Goal: Navigation & Orientation: Find specific page/section

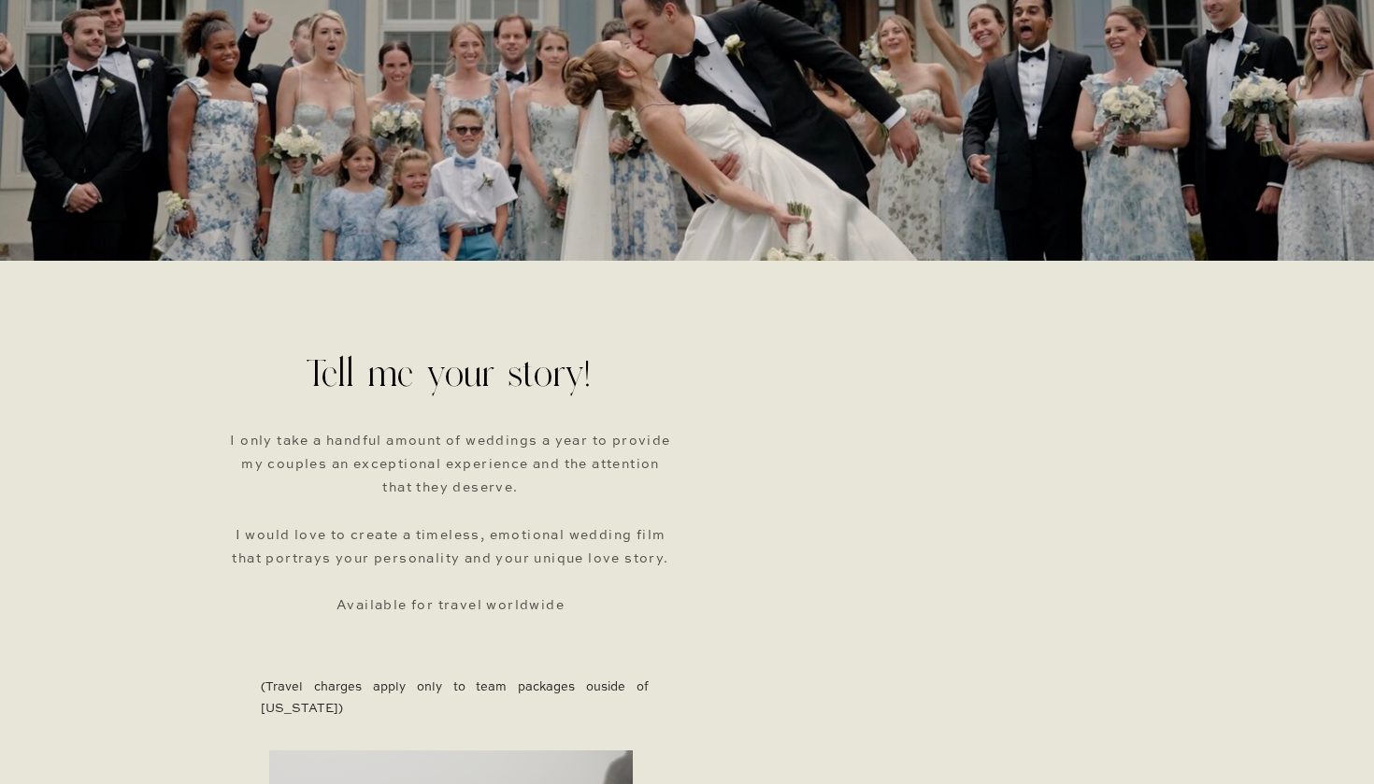
scroll to position [337, 0]
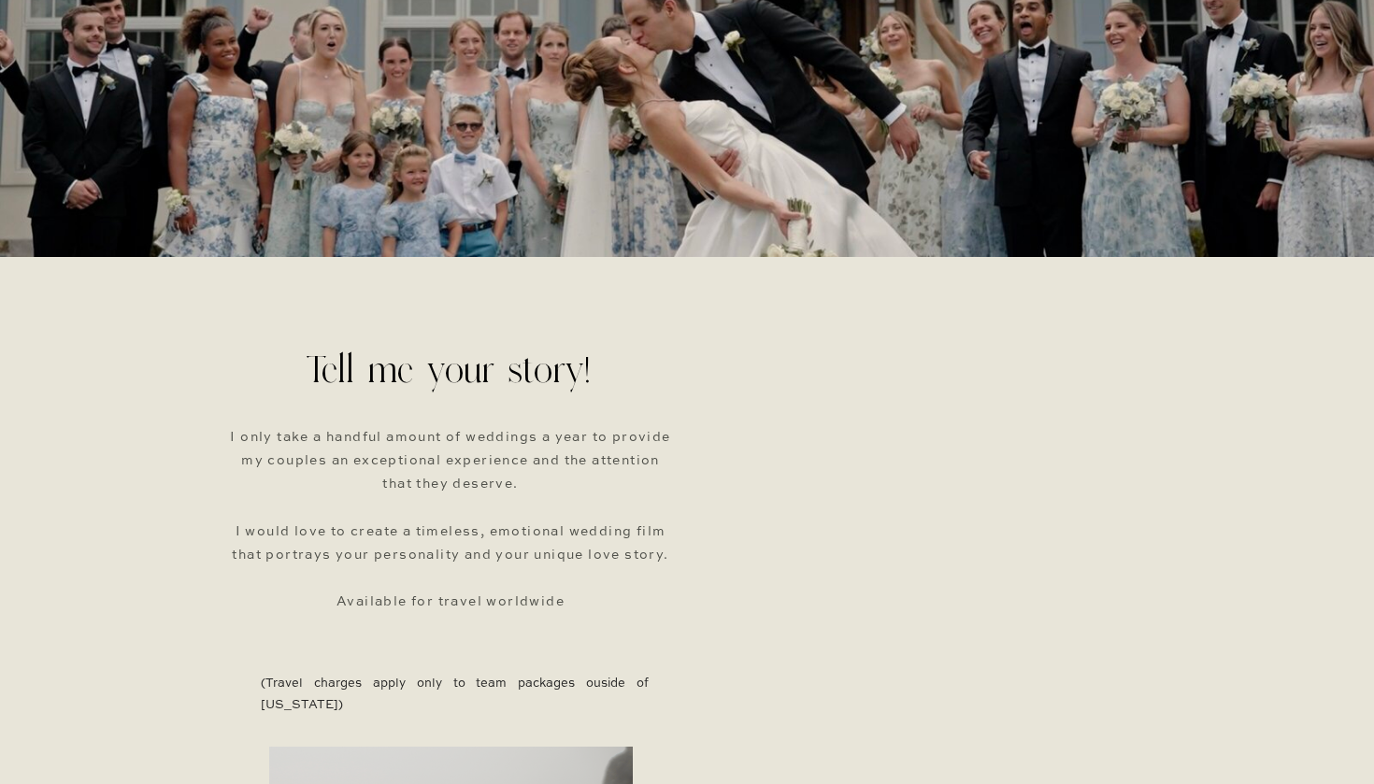
click at [684, 463] on div "meet jimmy films contact experience BLOG Please fill out the form and I will be…" at bounding box center [687, 753] width 1374 height 2180
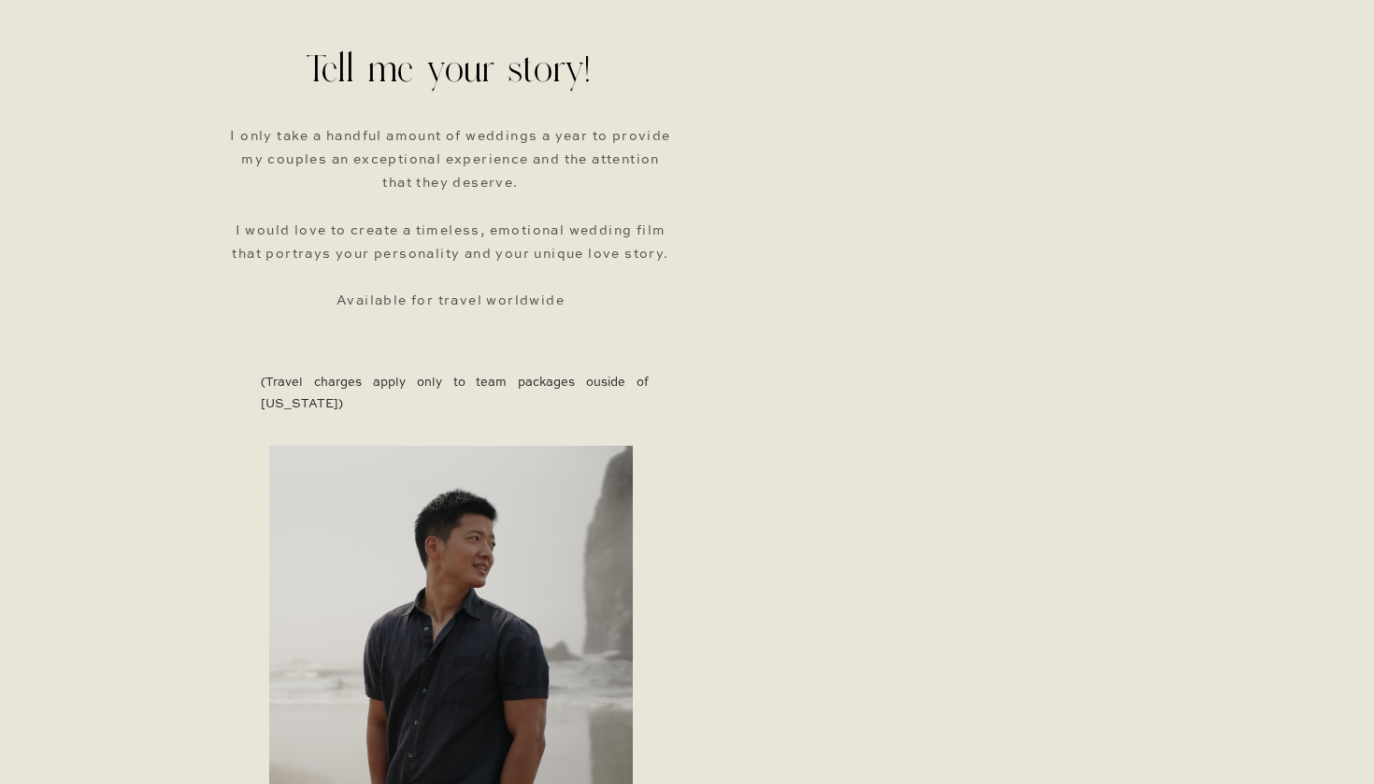
scroll to position [639, 0]
click at [1221, 504] on div "meet jimmy films contact experience BLOG Please fill out the form and I will be…" at bounding box center [687, 451] width 1374 height 2180
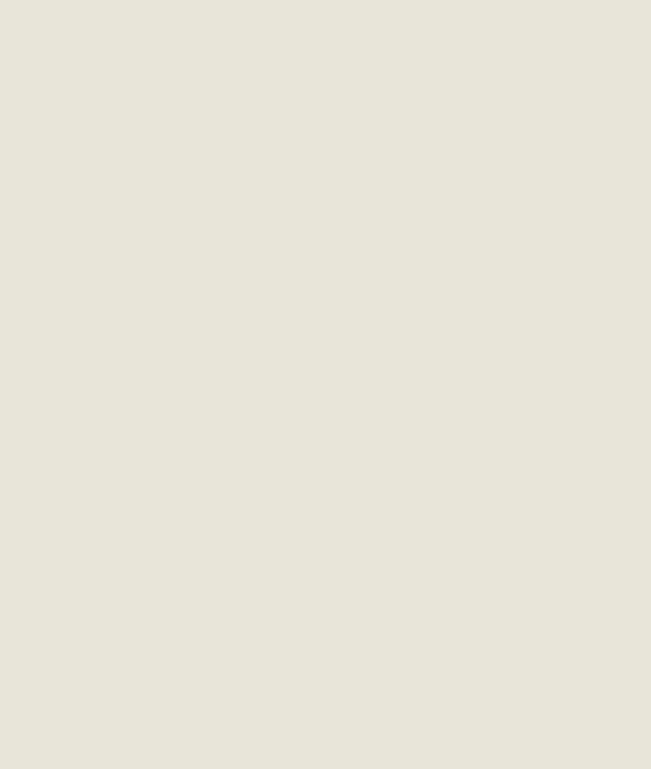
scroll to position [3362, 0]
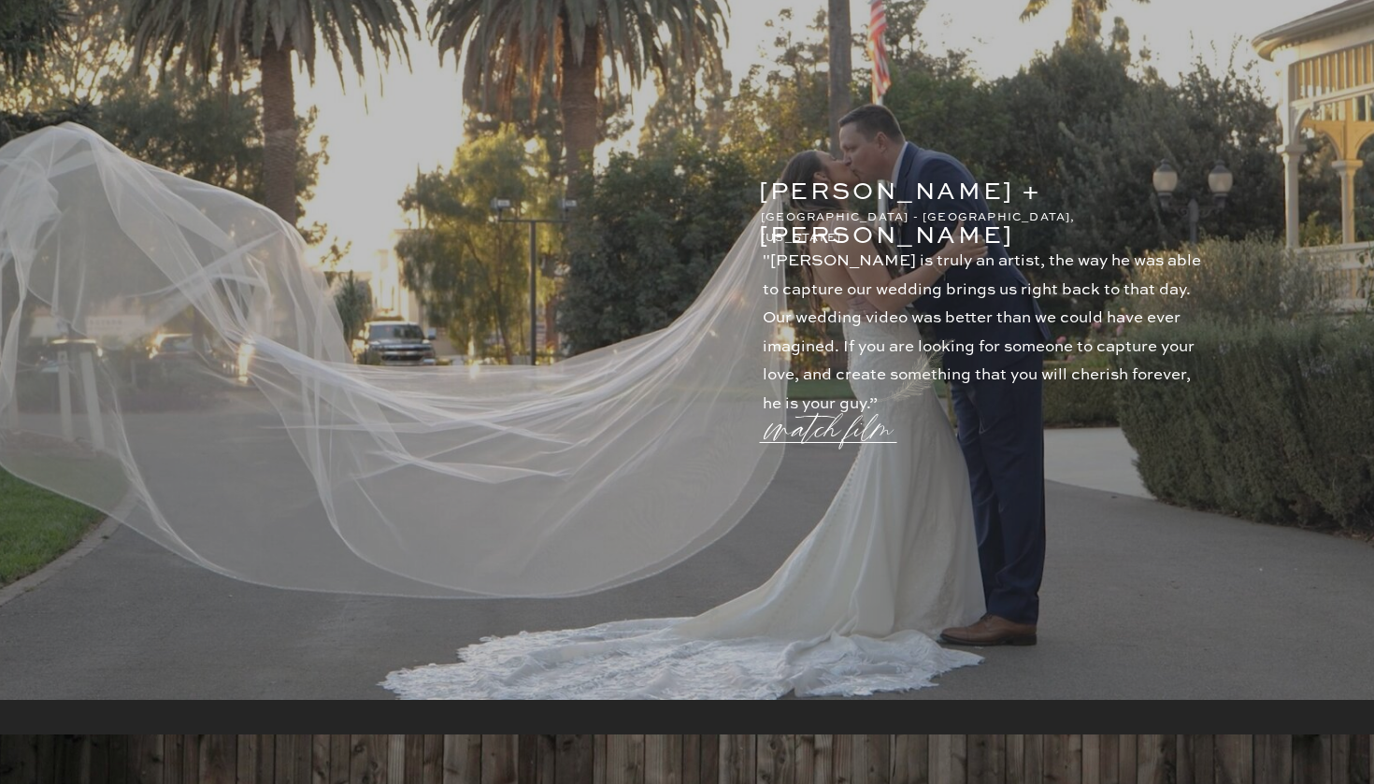
scroll to position [3385, 0]
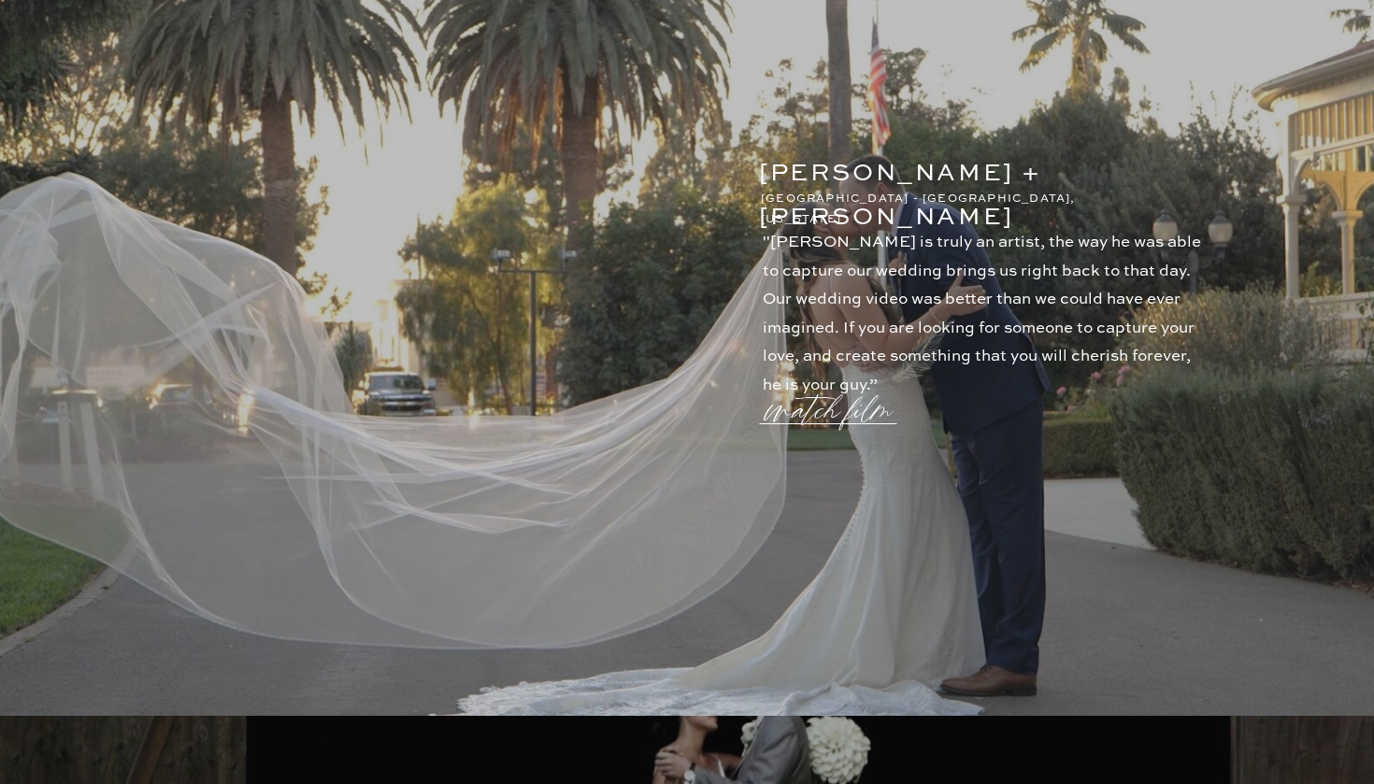
click at [650, 413] on p "watch film" at bounding box center [835, 399] width 135 height 71
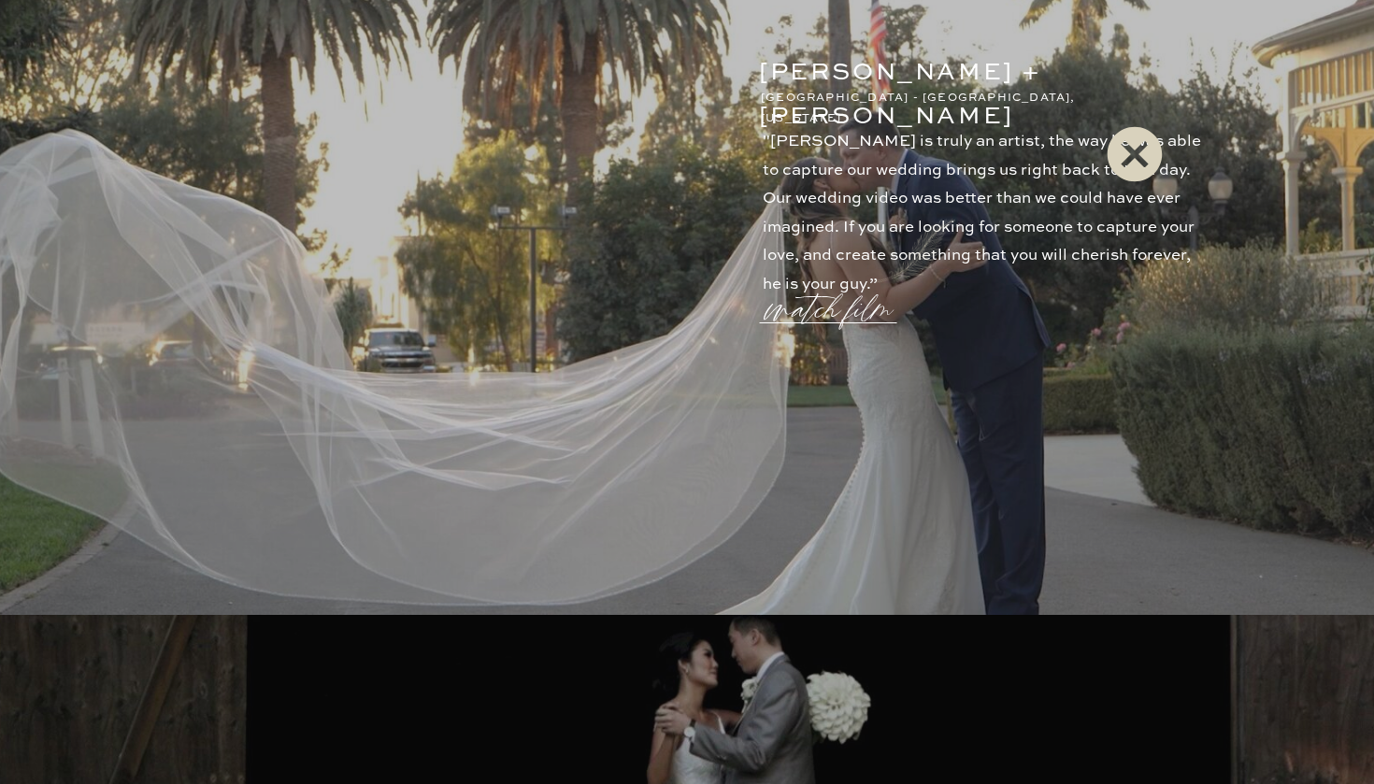
scroll to position [3501, 0]
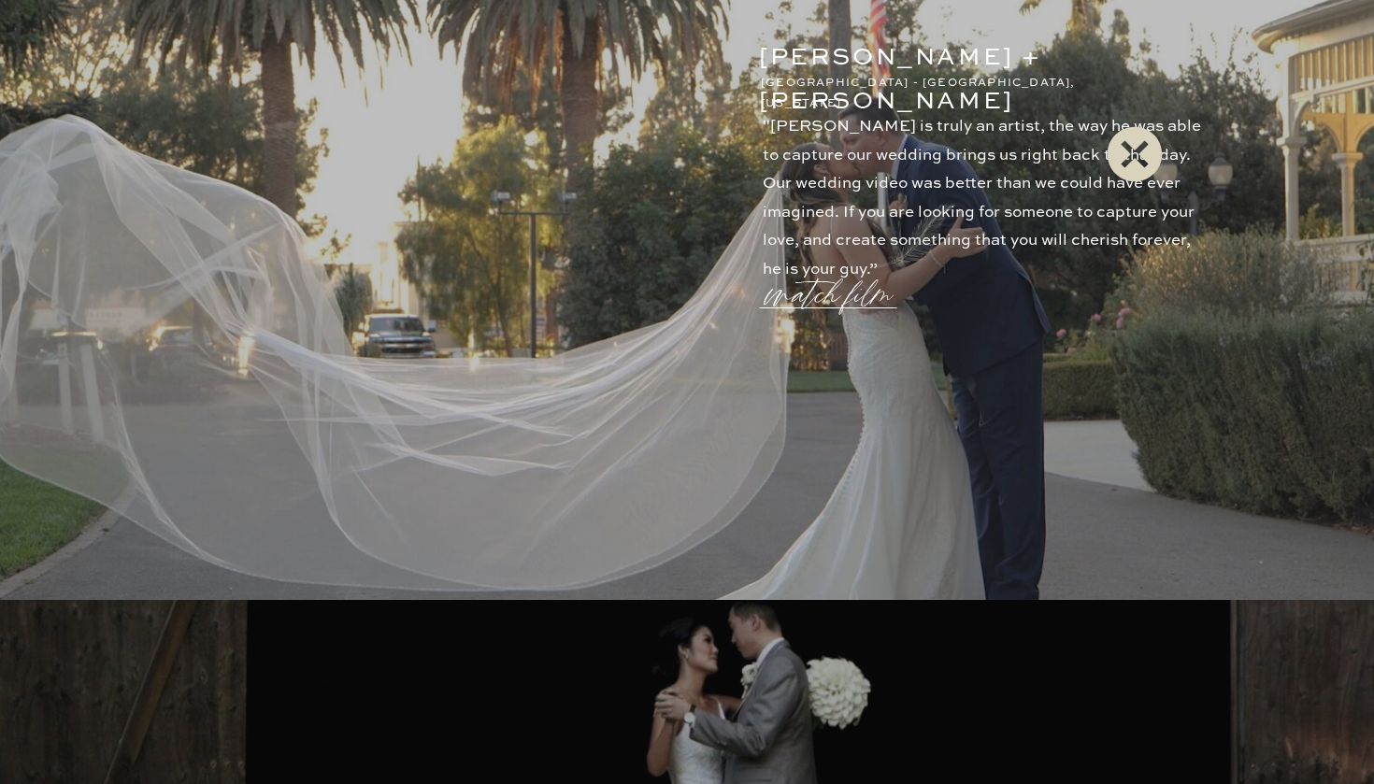
click at [650, 136] on icon at bounding box center [1135, 154] width 55 height 55
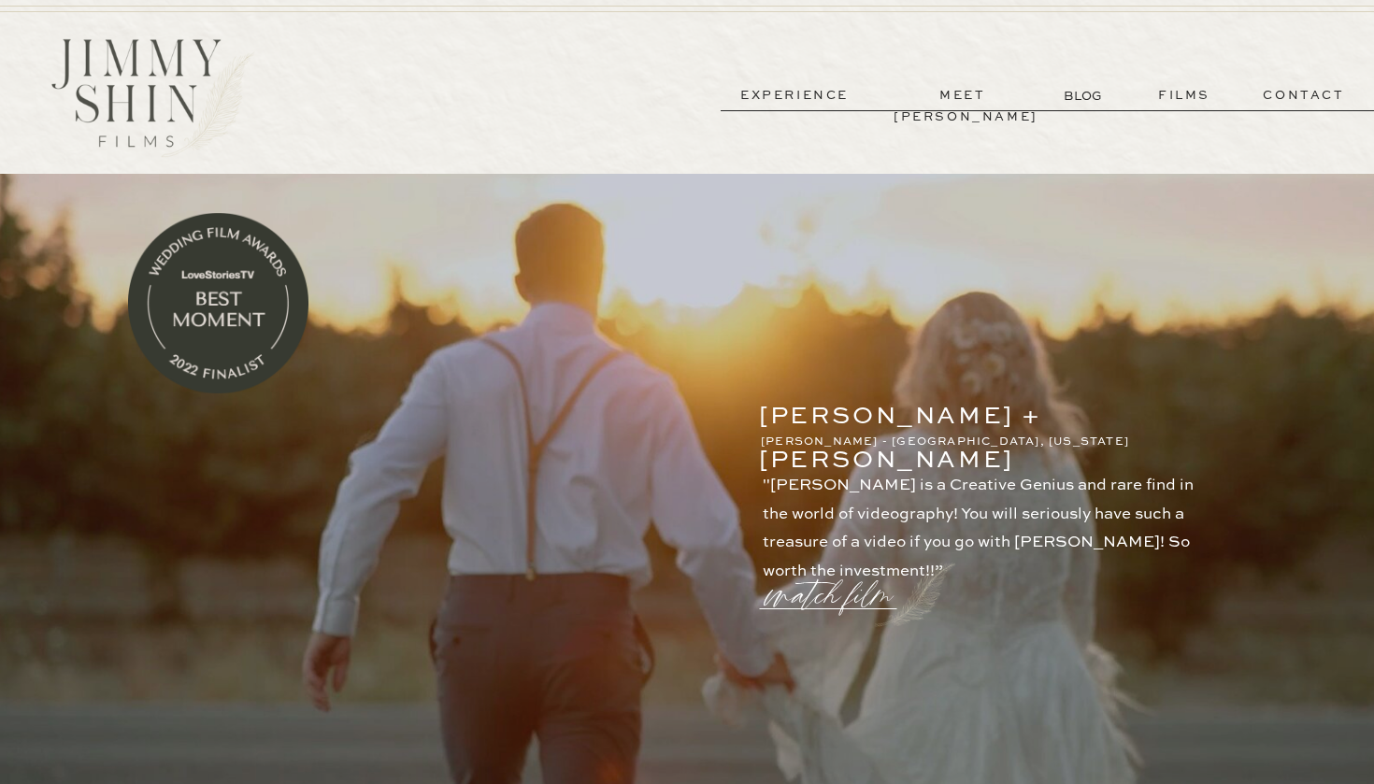
scroll to position [0, 0]
click at [650, 89] on p "experience" at bounding box center [795, 96] width 138 height 22
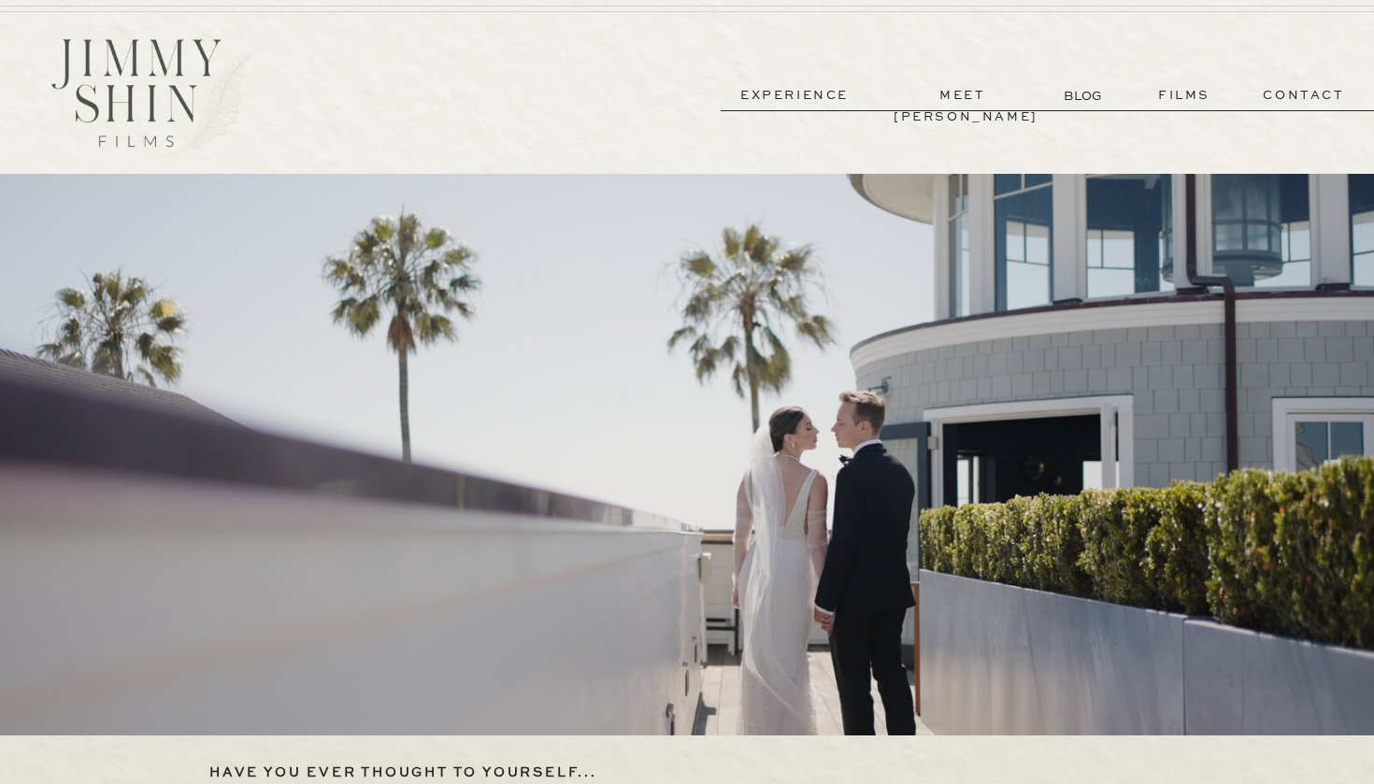
click at [971, 88] on p "meet [PERSON_NAME]" at bounding box center [963, 96] width 138 height 22
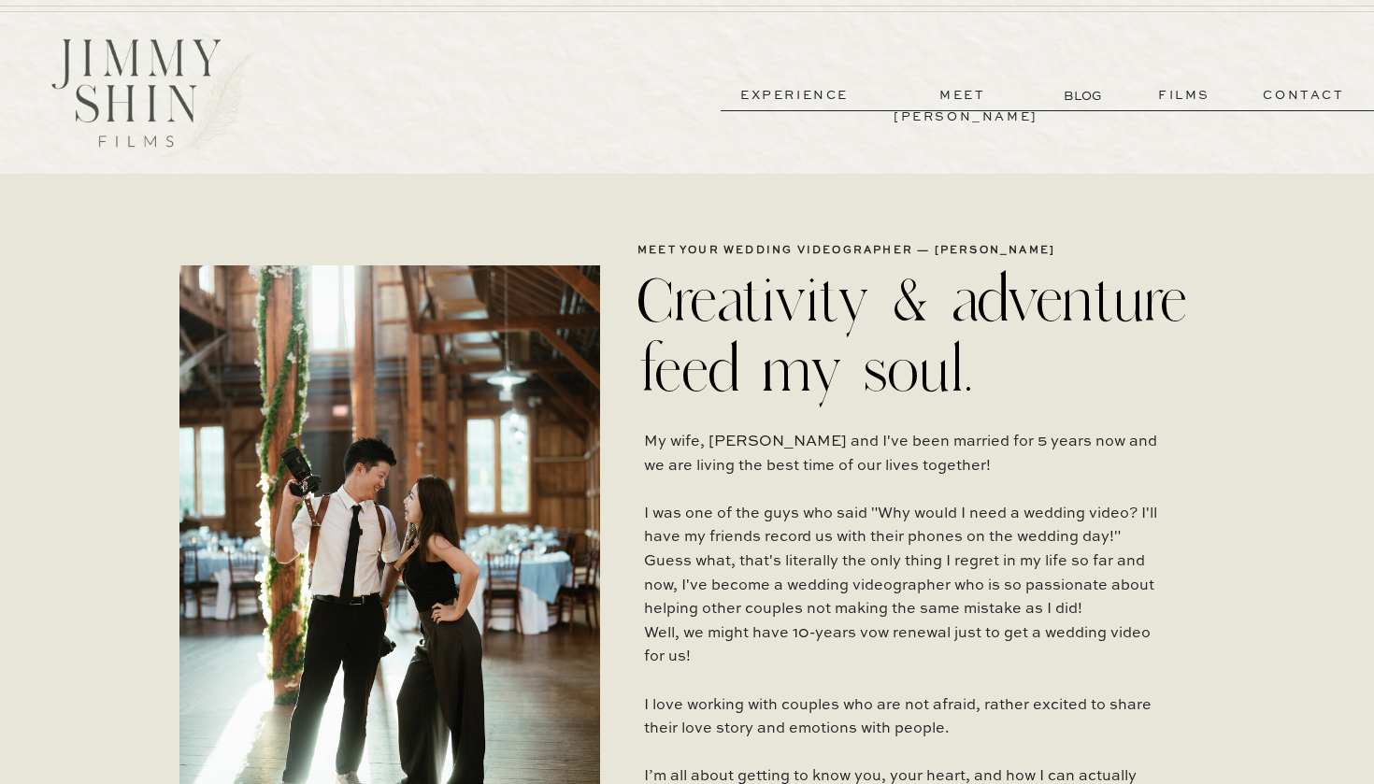
click at [1090, 102] on p "BLOG" at bounding box center [1085, 96] width 42 height 20
